Goal: Find specific page/section: Find specific page/section

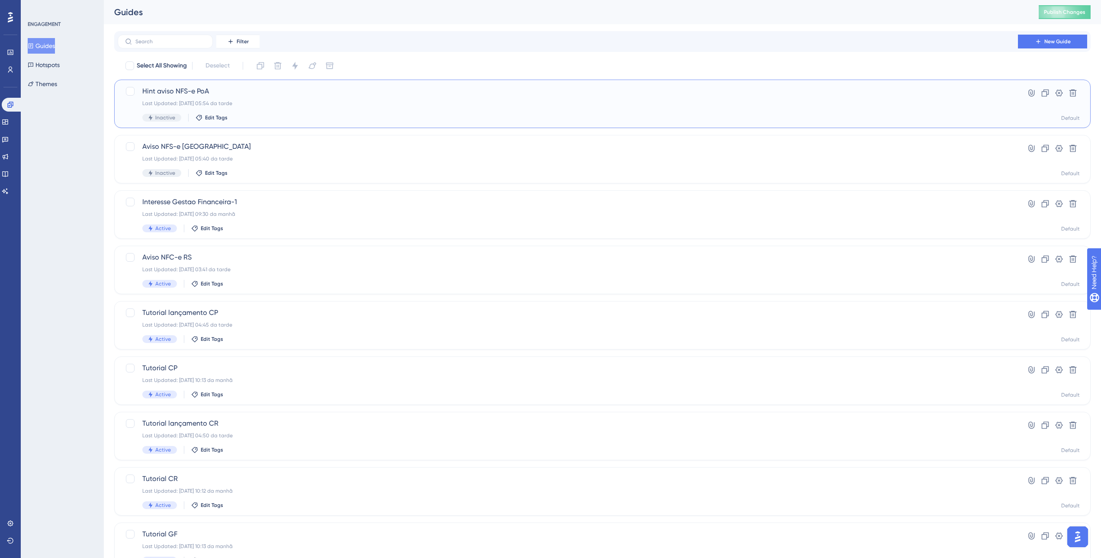
click at [353, 112] on div "Hint aviso NFS-e PoA Last Updated: [DATE] 05:54 da tarde Inactive Edit Tags" at bounding box center [567, 103] width 851 height 35
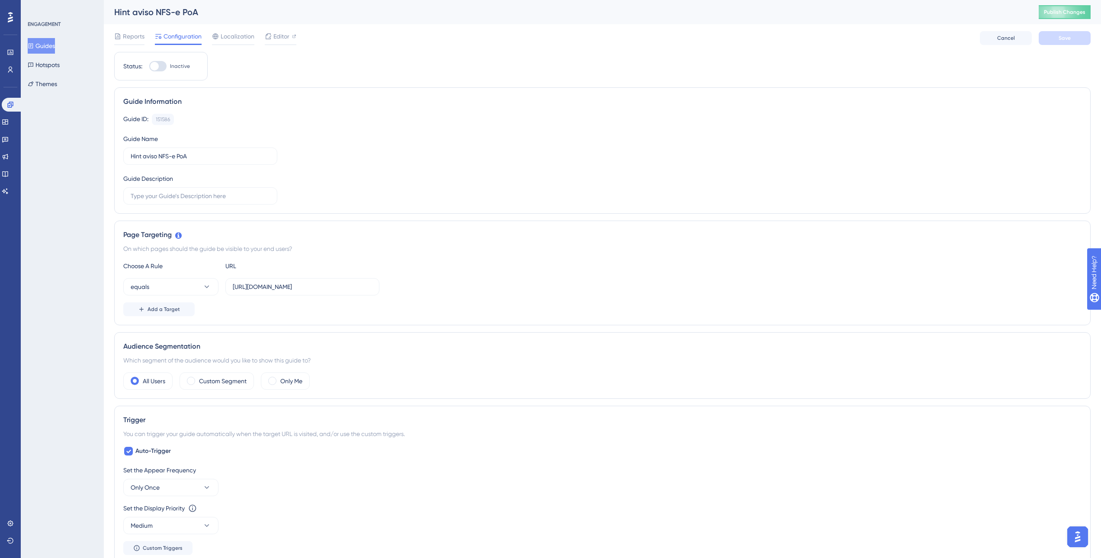
click at [536, 234] on div "Page Targeting" at bounding box center [602, 235] width 958 height 10
click at [282, 44] on div at bounding box center [281, 44] width 32 height 1
